Goal: Information Seeking & Learning: Find specific page/section

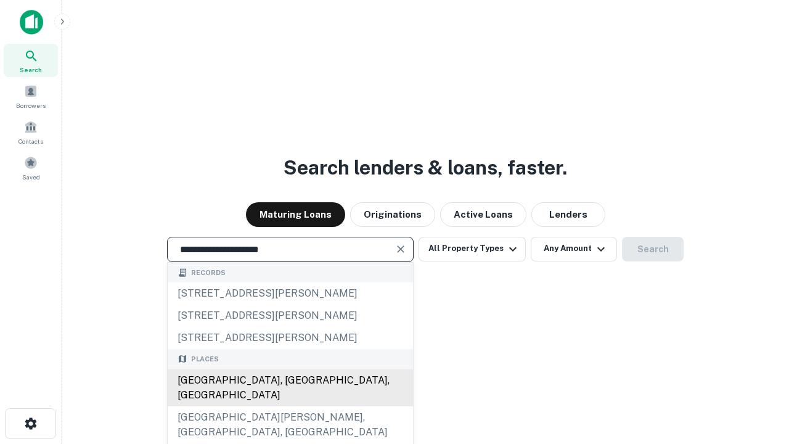
click at [290, 406] on div "[GEOGRAPHIC_DATA], [GEOGRAPHIC_DATA], [GEOGRAPHIC_DATA]" at bounding box center [290, 387] width 245 height 37
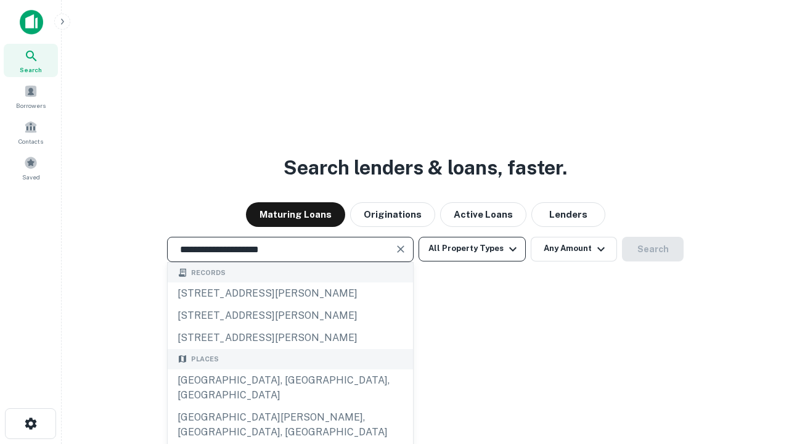
type input "**********"
click at [472, 248] on button "All Property Types" at bounding box center [472, 249] width 107 height 25
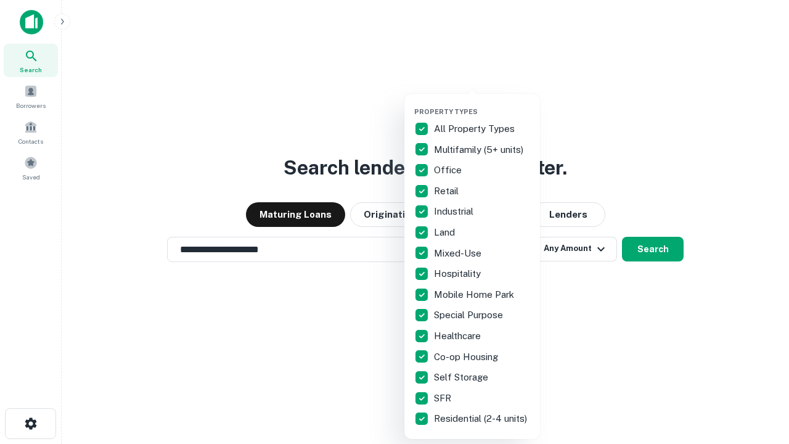
click at [482, 104] on button "button" at bounding box center [482, 104] width 136 height 1
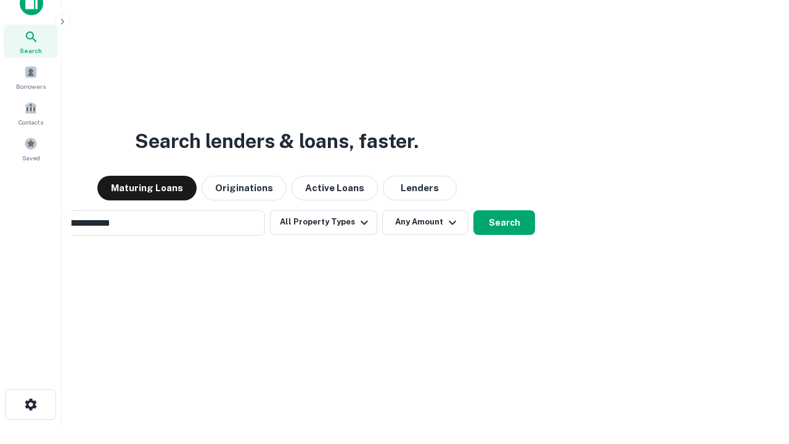
scroll to position [89, 349]
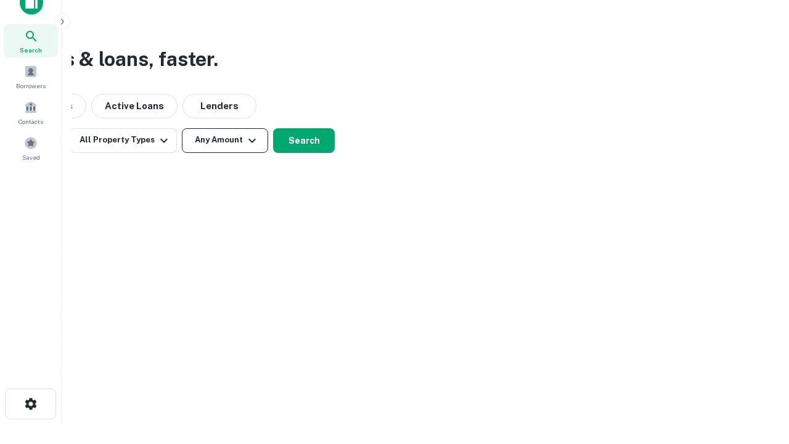
click at [225, 140] on button "Any Amount" at bounding box center [225, 140] width 86 height 25
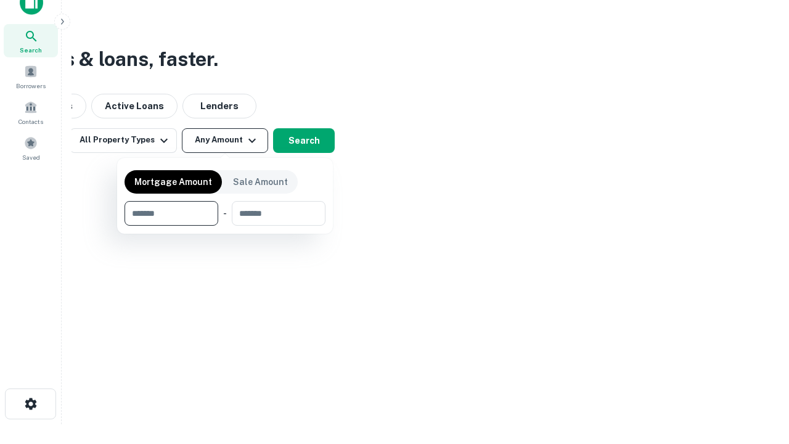
type input "*******"
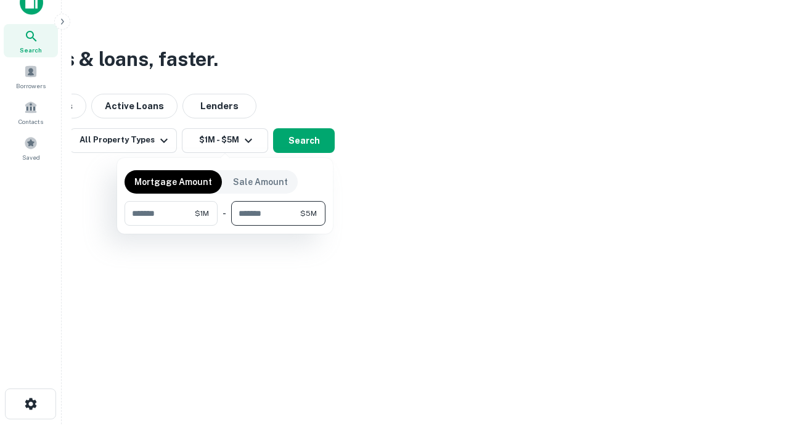
type input "*******"
click at [225, 226] on button "button" at bounding box center [225, 226] width 201 height 1
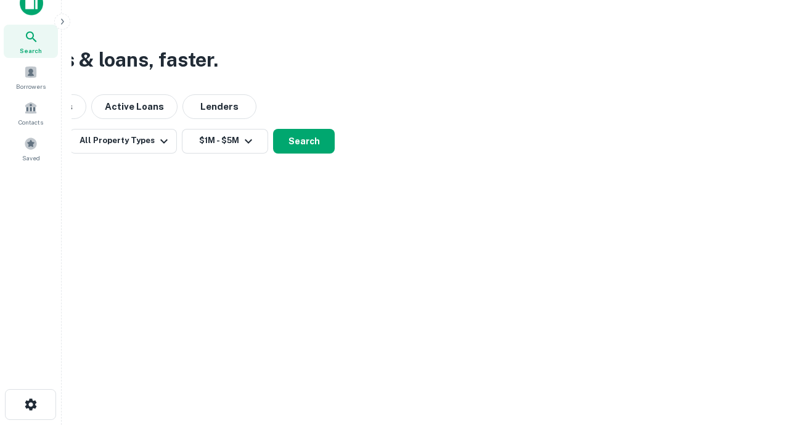
scroll to position [7, 227]
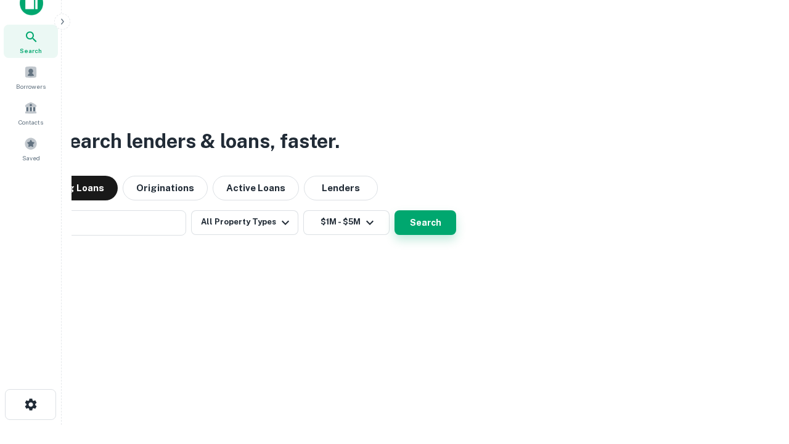
click at [395, 210] on button "Search" at bounding box center [426, 222] width 62 height 25
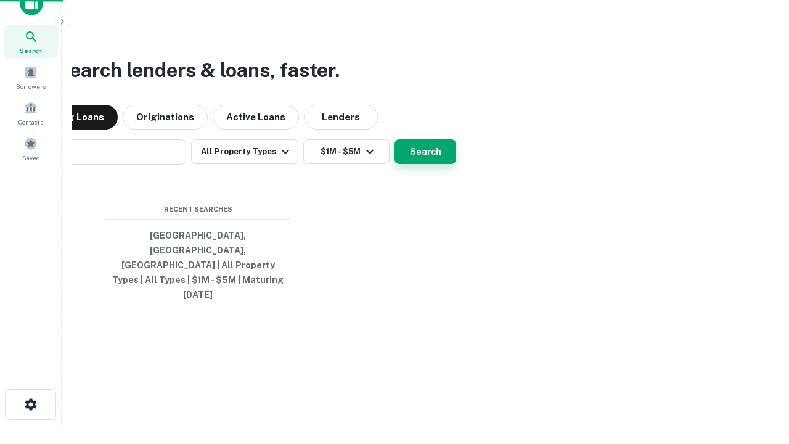
scroll to position [33, 349]
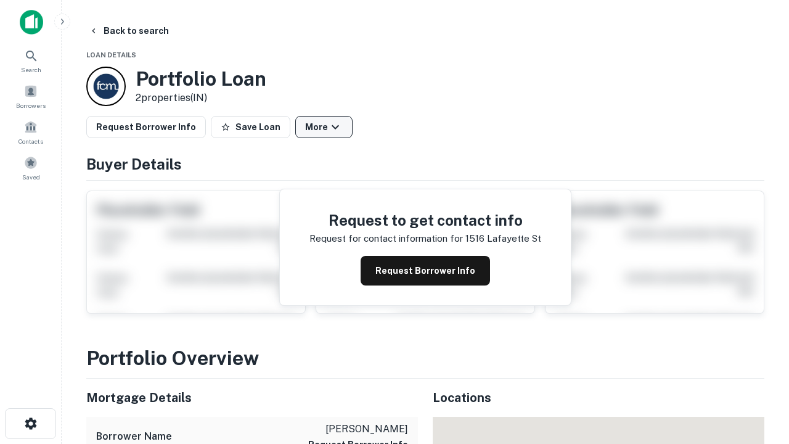
click at [324, 127] on button "More" at bounding box center [323, 127] width 57 height 22
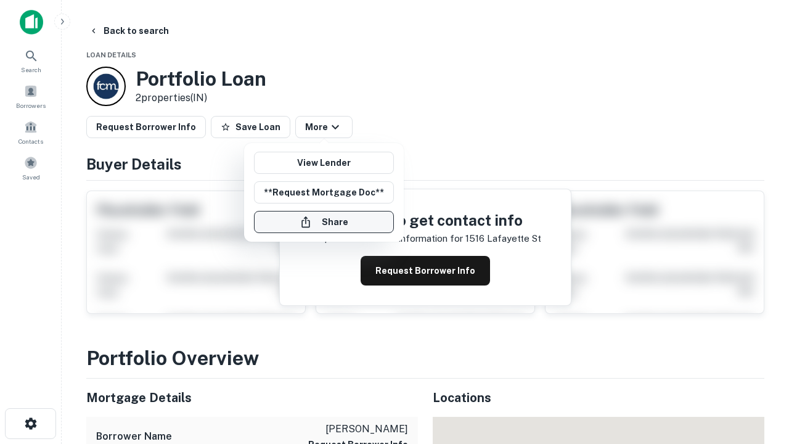
click at [324, 222] on button "Share" at bounding box center [324, 222] width 140 height 22
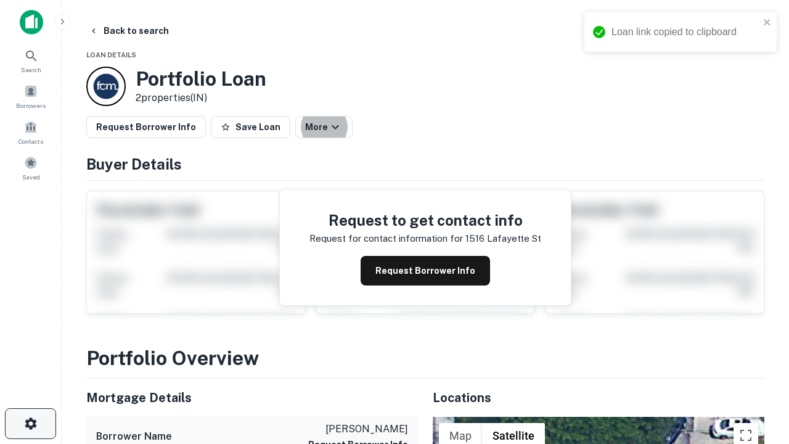
click at [30, 423] on icon "button" at bounding box center [30, 423] width 15 height 15
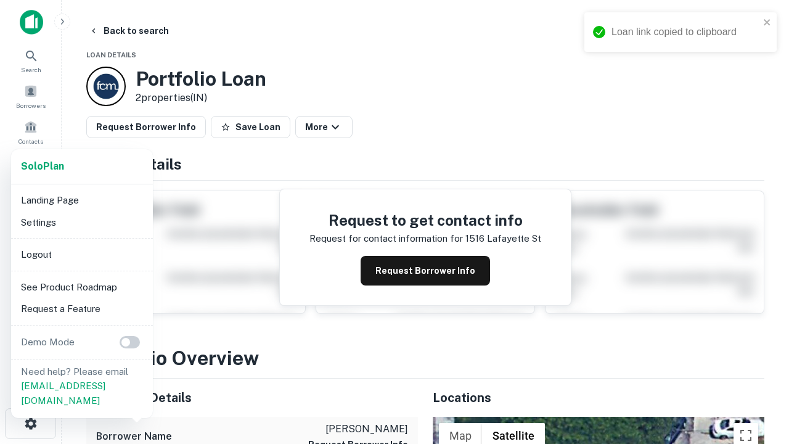
click at [81, 254] on li "Logout" at bounding box center [82, 254] width 132 height 22
